Goal: Task Accomplishment & Management: Use online tool/utility

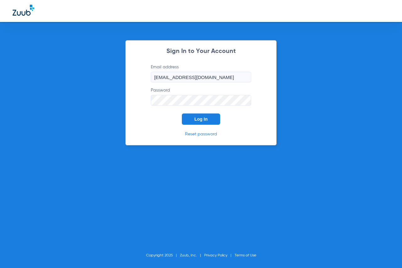
click at [209, 122] on button "Log In" at bounding box center [201, 119] width 38 height 11
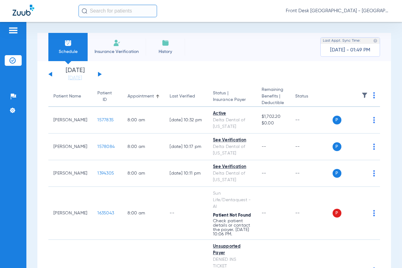
click at [99, 75] on button at bounding box center [100, 74] width 4 height 5
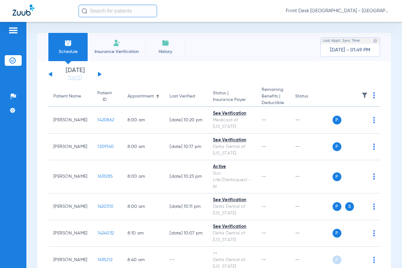
click at [361, 97] on img at bounding box center [364, 95] width 6 height 6
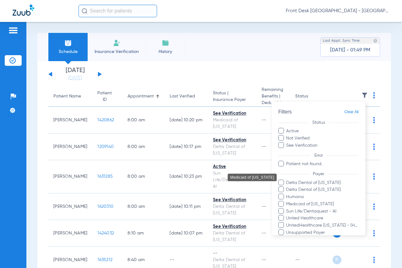
scroll to position [73, 0]
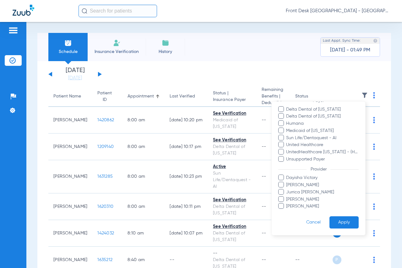
click at [283, 186] on span at bounding box center [281, 185] width 6 height 6
click at [287, 190] on input "[PERSON_NAME]" at bounding box center [287, 190] width 0 height 0
click at [334, 220] on button "Apply" at bounding box center [343, 223] width 29 height 12
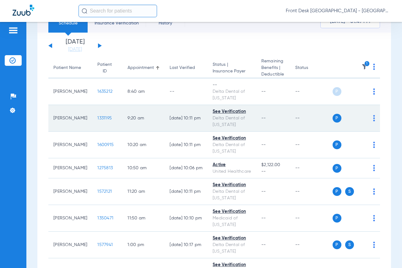
scroll to position [63, 0]
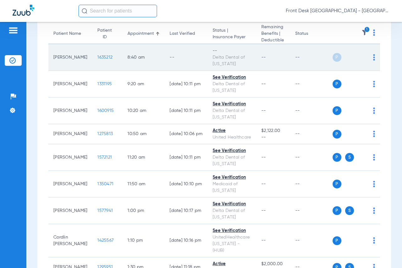
click at [103, 56] on span "1635212" at bounding box center [104, 57] width 15 height 4
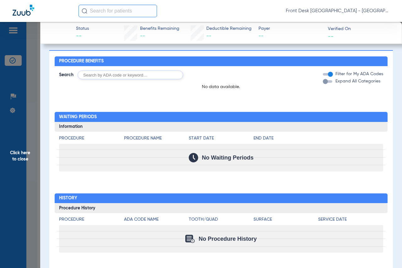
scroll to position [243, 0]
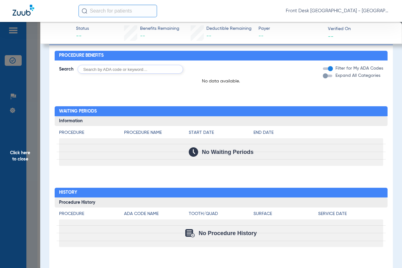
click at [17, 156] on span "Click here to close" at bounding box center [20, 156] width 40 height 268
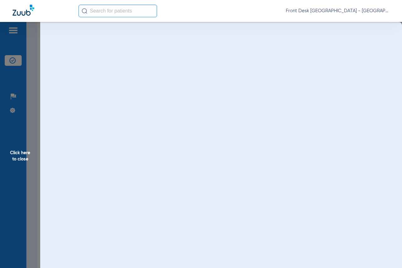
scroll to position [0, 0]
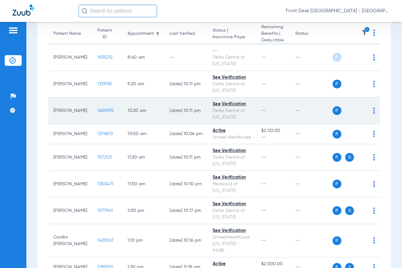
click at [98, 110] on span "1600915" at bounding box center [105, 111] width 16 height 4
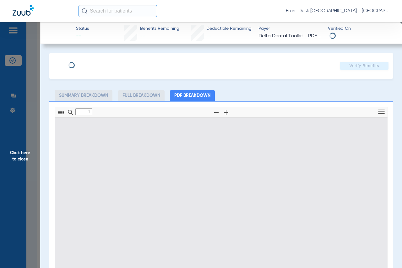
type input "0"
select select "page-width"
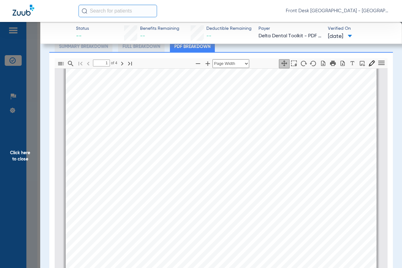
scroll to position [91, 0]
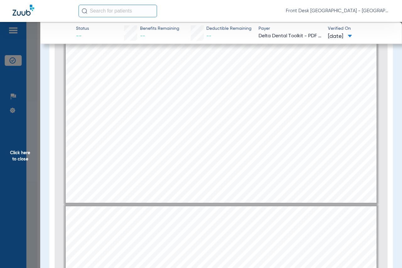
type input "4"
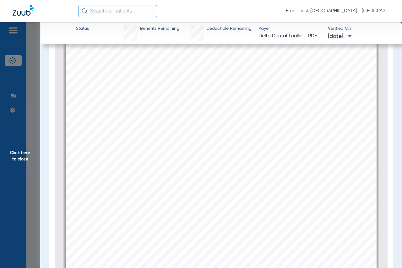
scroll to position [1367, 0]
